Goal: Information Seeking & Learning: Learn about a topic

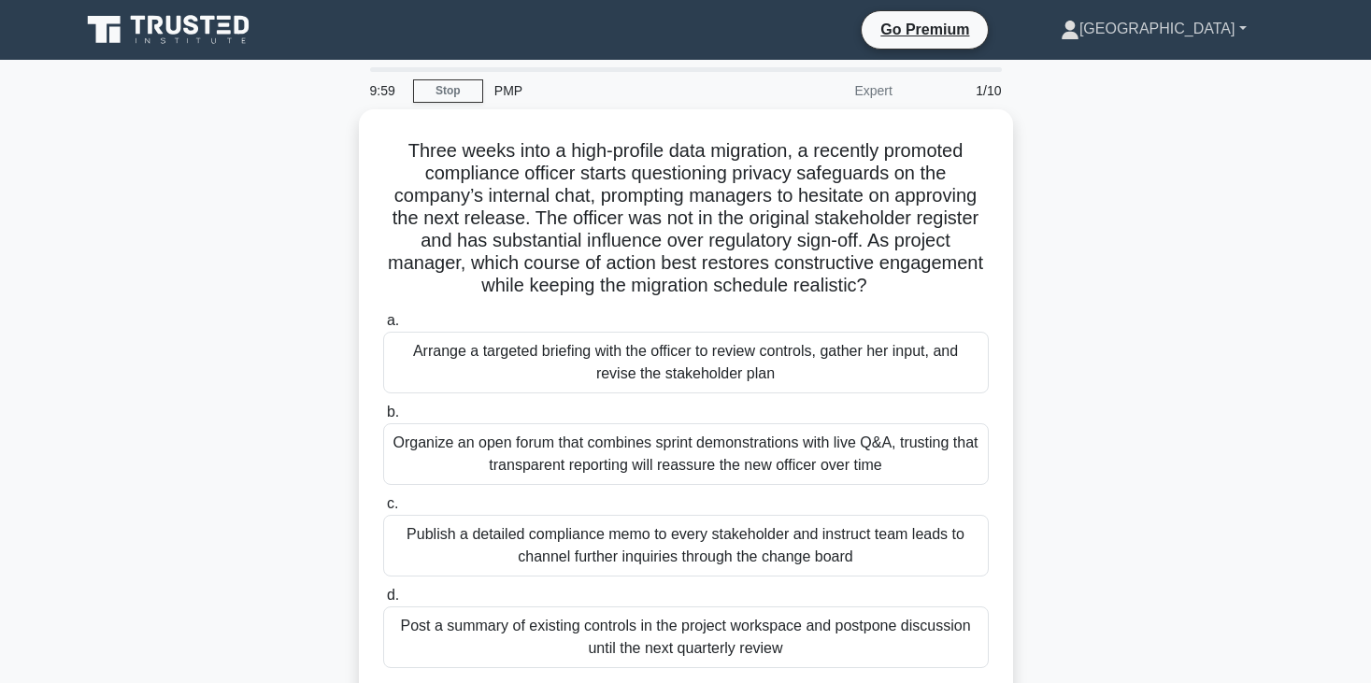
click at [1194, 36] on link "[GEOGRAPHIC_DATA]" at bounding box center [1154, 28] width 276 height 37
click at [1165, 61] on link "Profile" at bounding box center [1091, 73] width 148 height 30
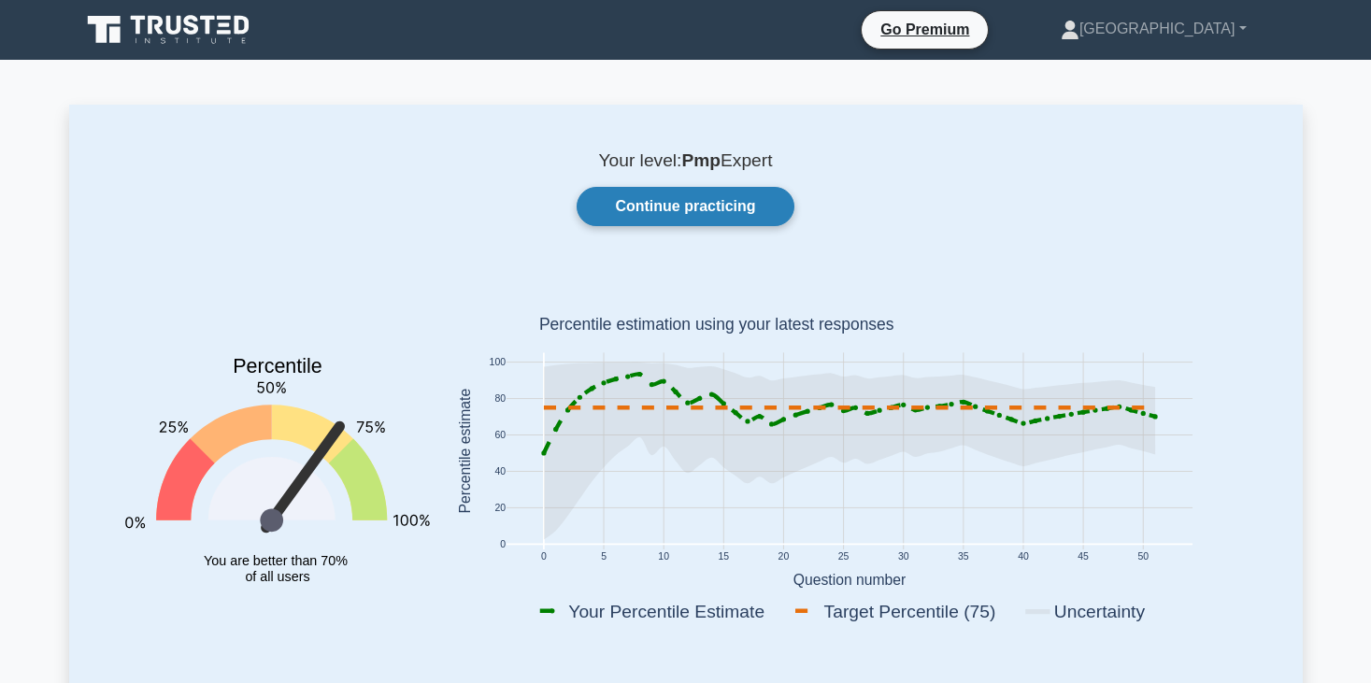
click at [711, 209] on link "Continue practicing" at bounding box center [685, 206] width 217 height 39
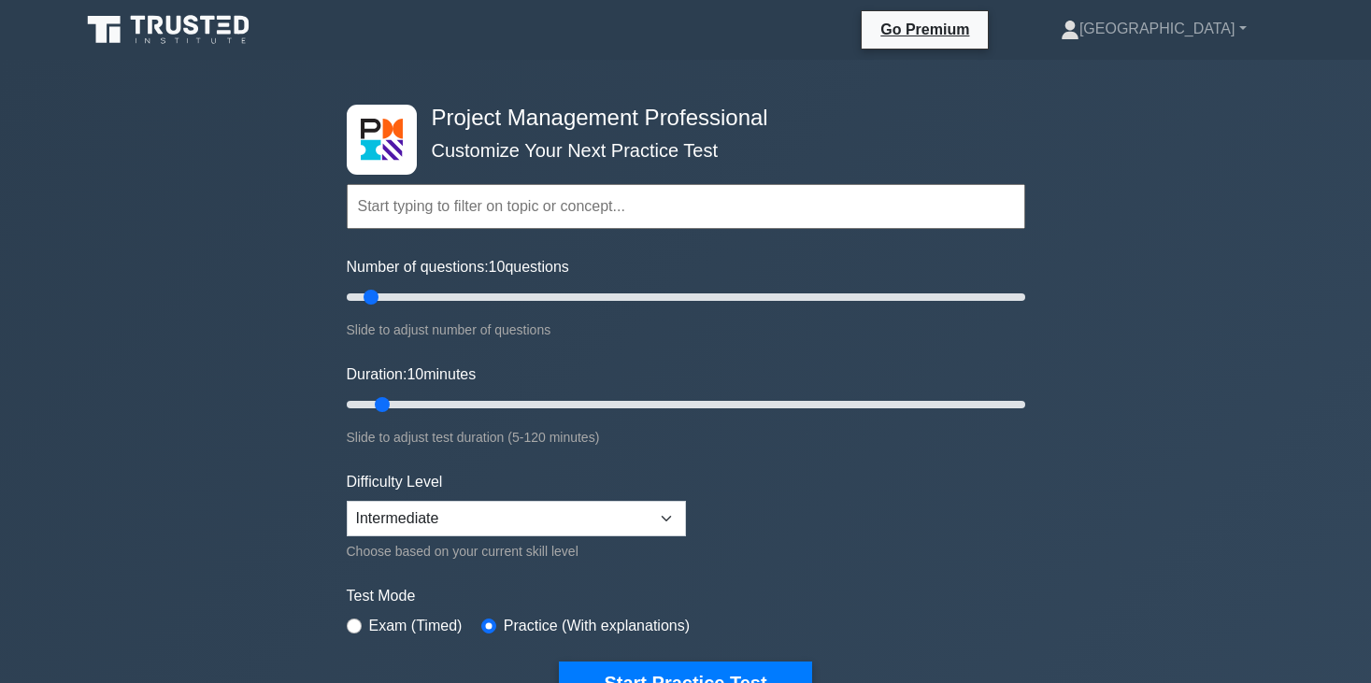
click at [660, 207] on input "text" at bounding box center [686, 206] width 679 height 45
type input "p"
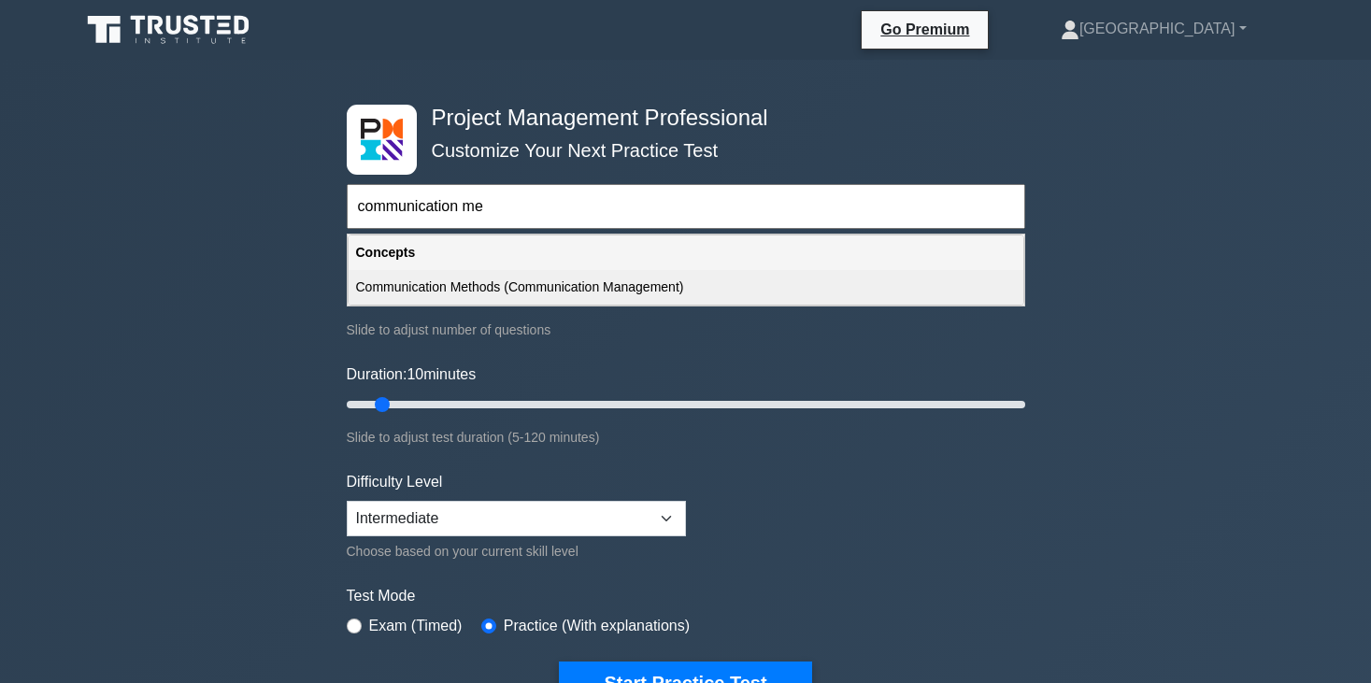
click at [609, 300] on div "Communication Methods (Communication Management)" at bounding box center [686, 287] width 675 height 35
type input "Communication Methods (Communication Management)"
